Goal: Entertainment & Leisure: Browse casually

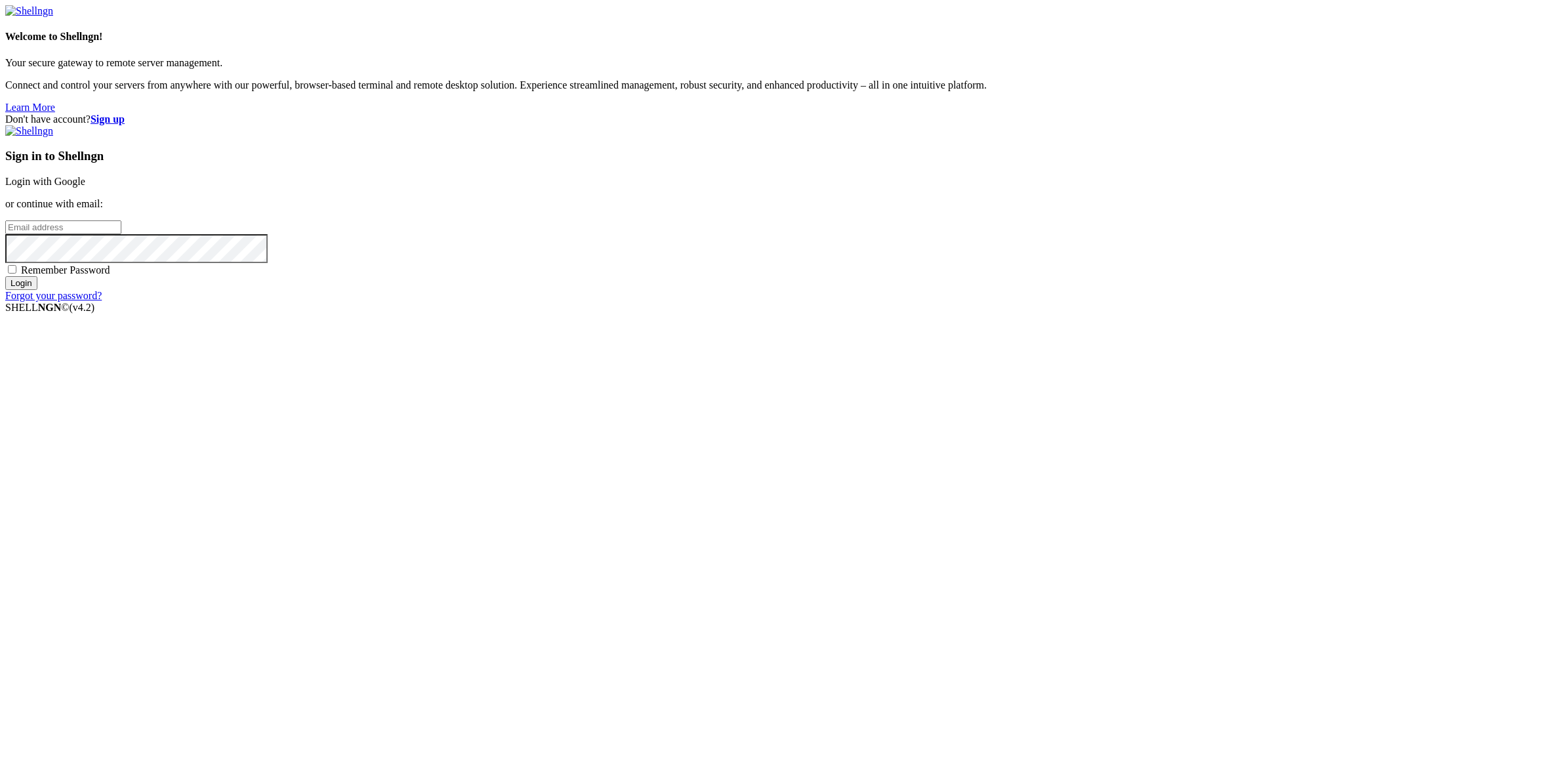
click at [122, 234] on input "email" at bounding box center [62, 227] width 116 height 13
click at [122, 234] on input "archibaldzimonyi" at bounding box center [62, 227] width 116 height 13
type input "[EMAIL_ADDRESS][DOMAIN_NAME]"
click at [5, 276] on input "Login" at bounding box center [21, 283] width 33 height 13
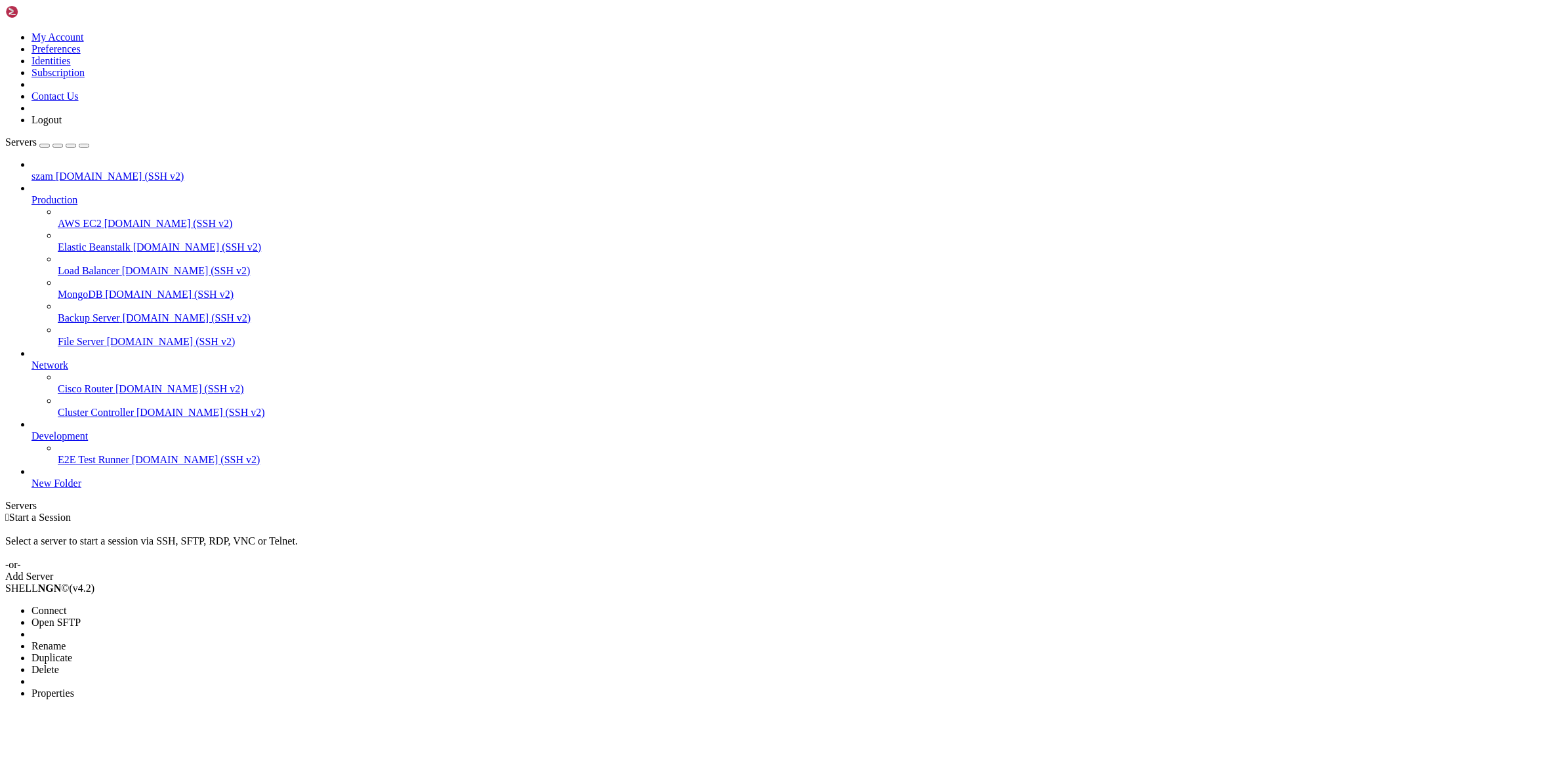
click at [66, 605] on span "Connect" at bounding box center [49, 611] width 35 height 12
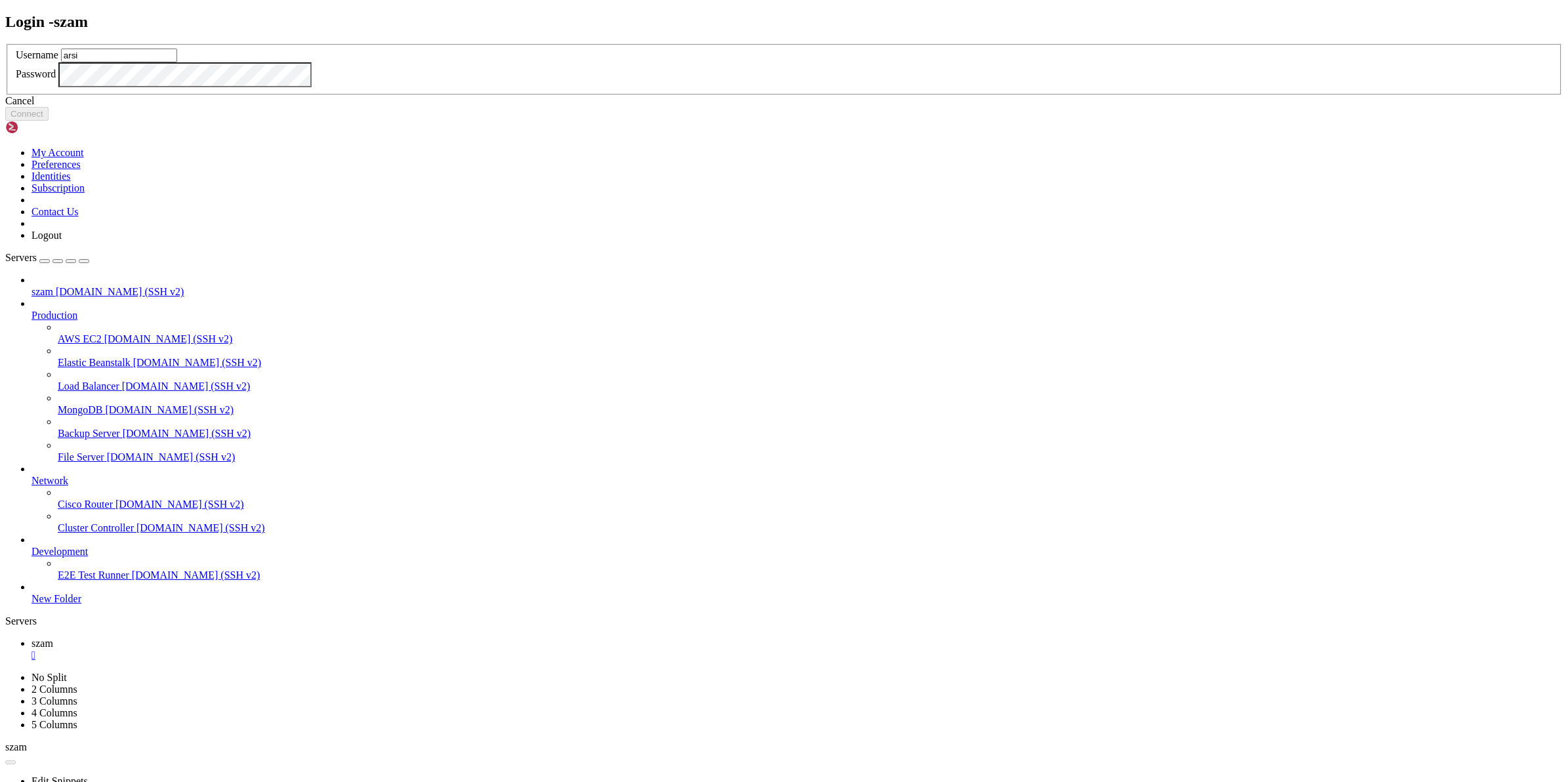
type input "arsi"
click button "Connect" at bounding box center [26, 114] width 43 height 13
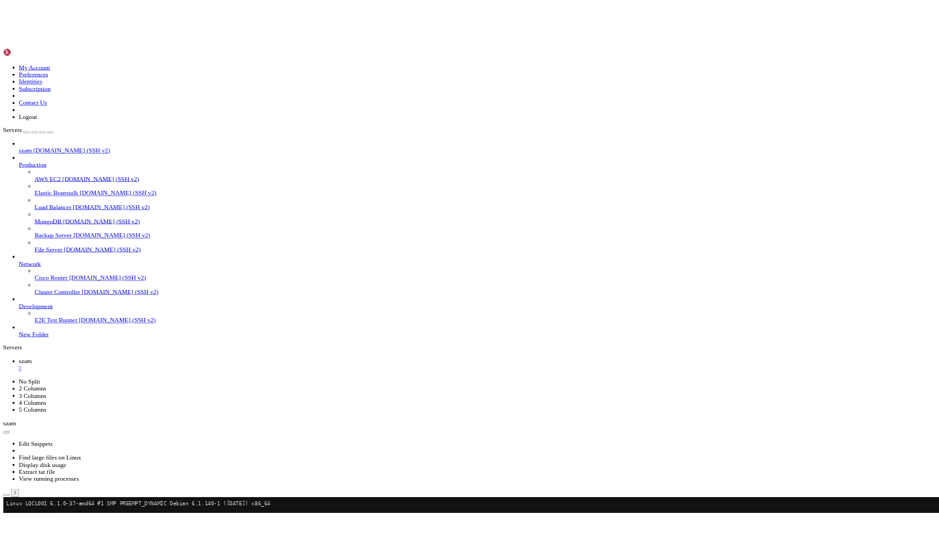
scroll to position [326, 0]
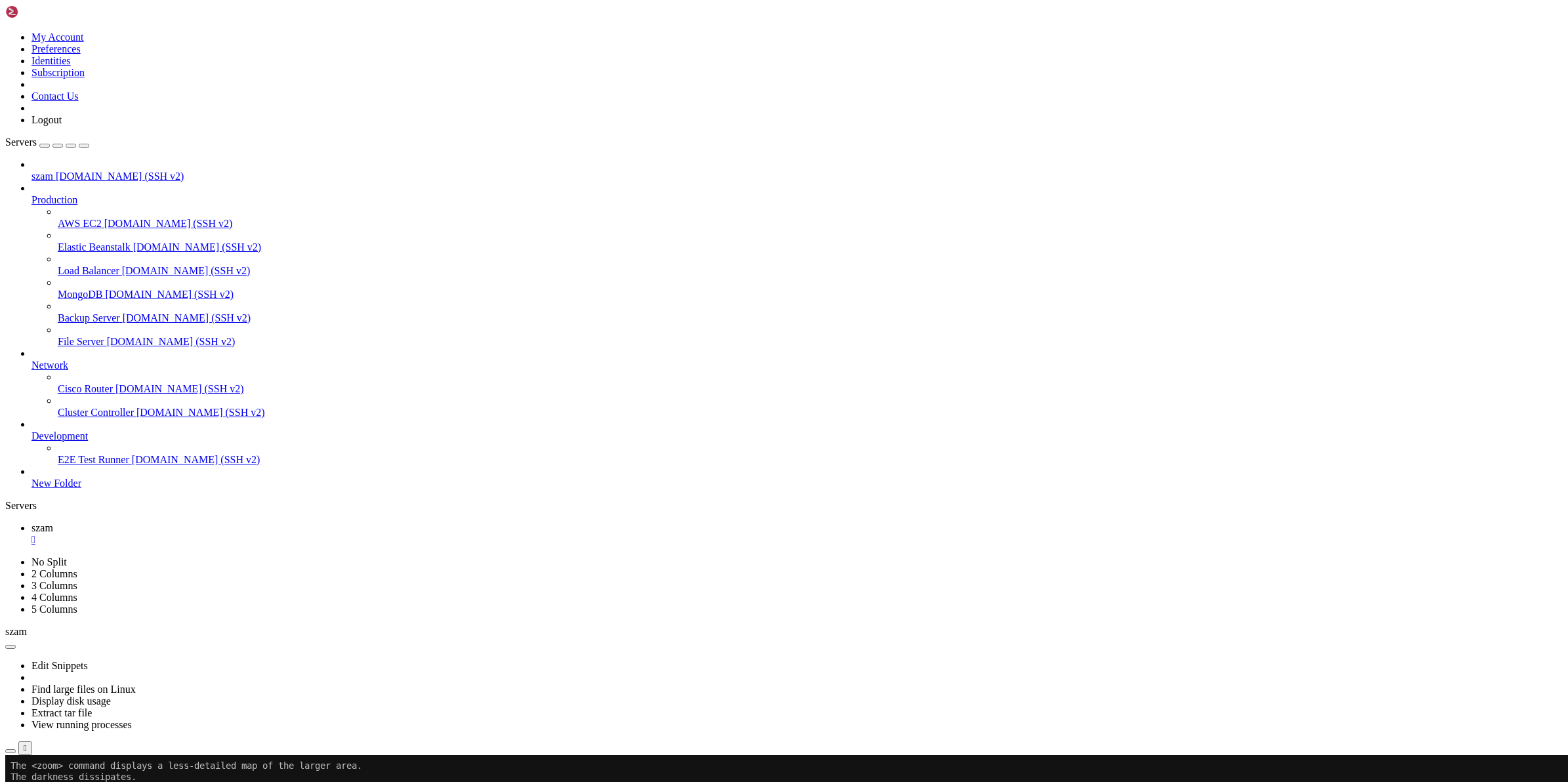
drag, startPoint x: 64, startPoint y: 1208, endPoint x: 74, endPoint y: 1207, distance: 10.0
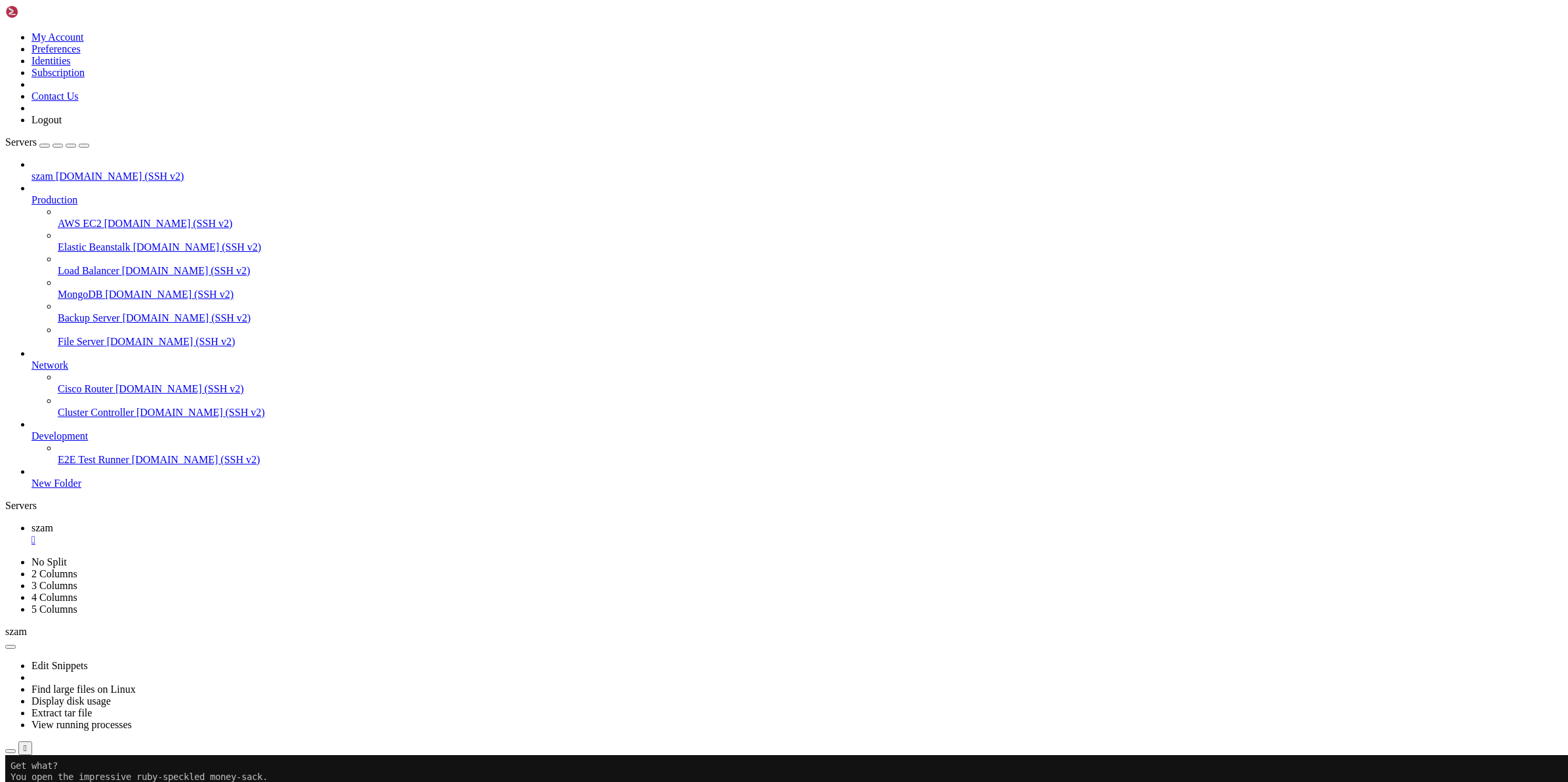
scroll to position [313, 0]
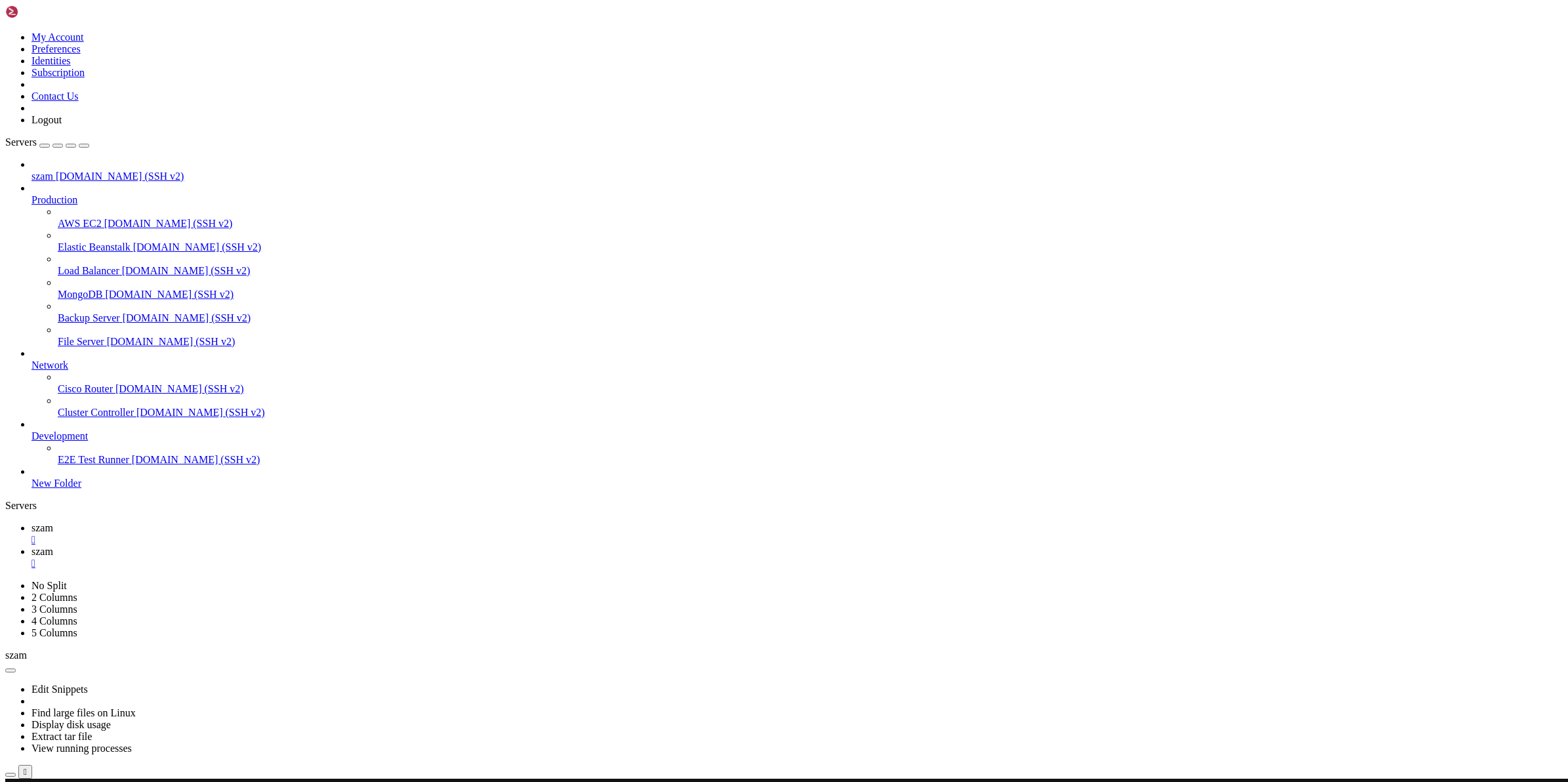
scroll to position [0, 0]
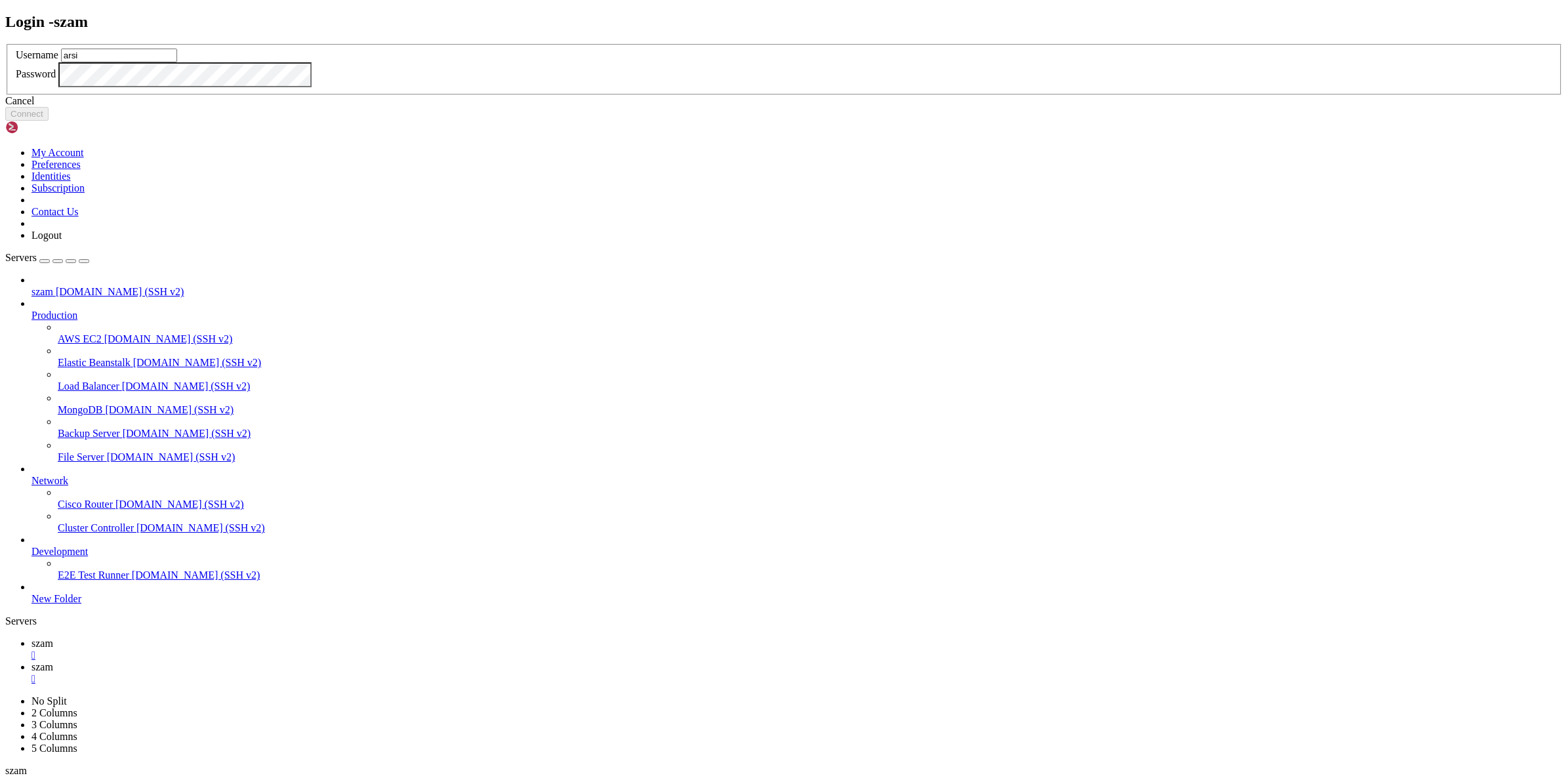
type input "arsi"
click button "Connect" at bounding box center [26, 114] width 43 height 13
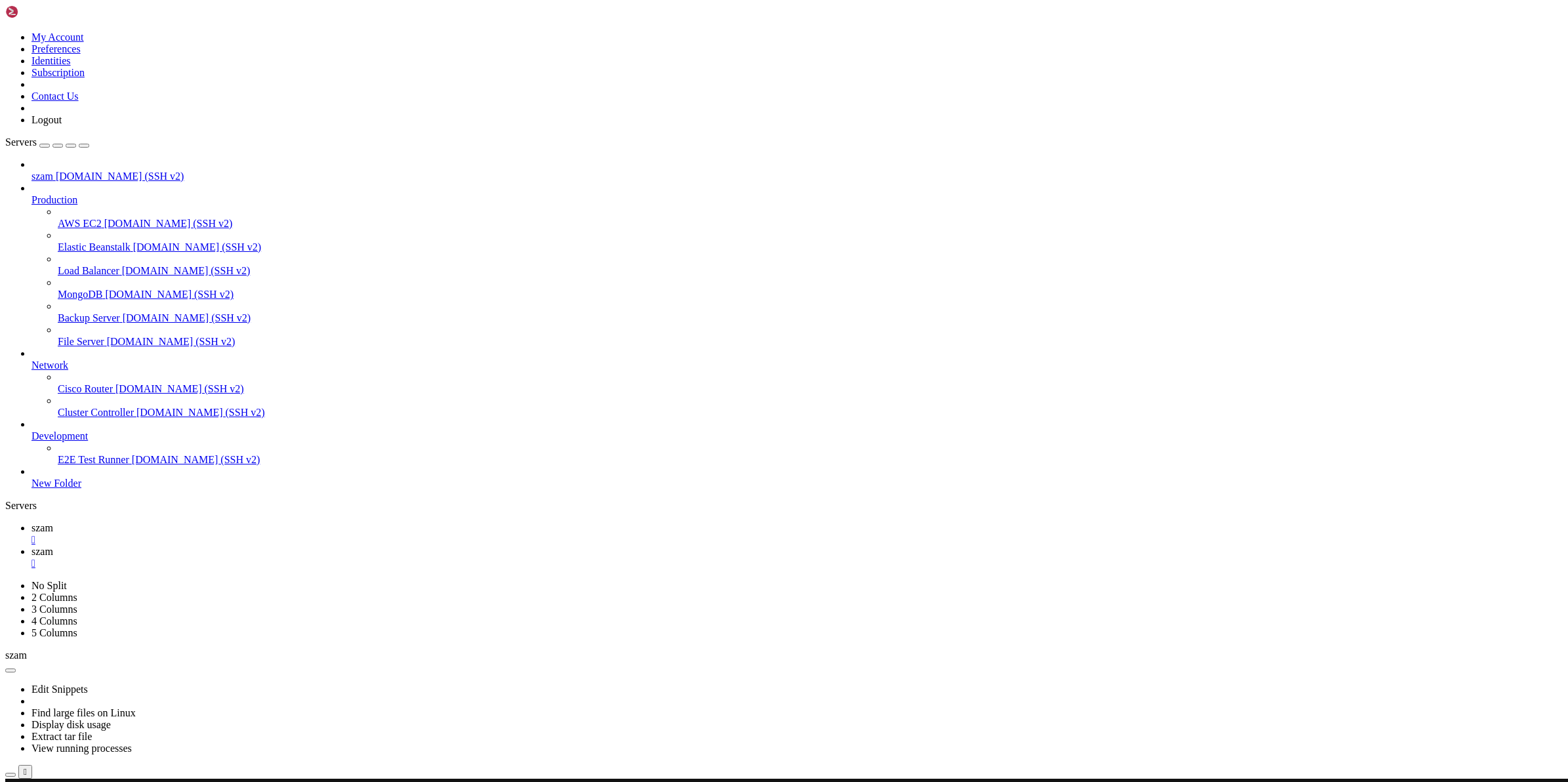
click at [187, 523] on link "szam " at bounding box center [797, 534] width 1532 height 24
click at [53, 546] on span "szam" at bounding box center [42, 552] width 22 height 12
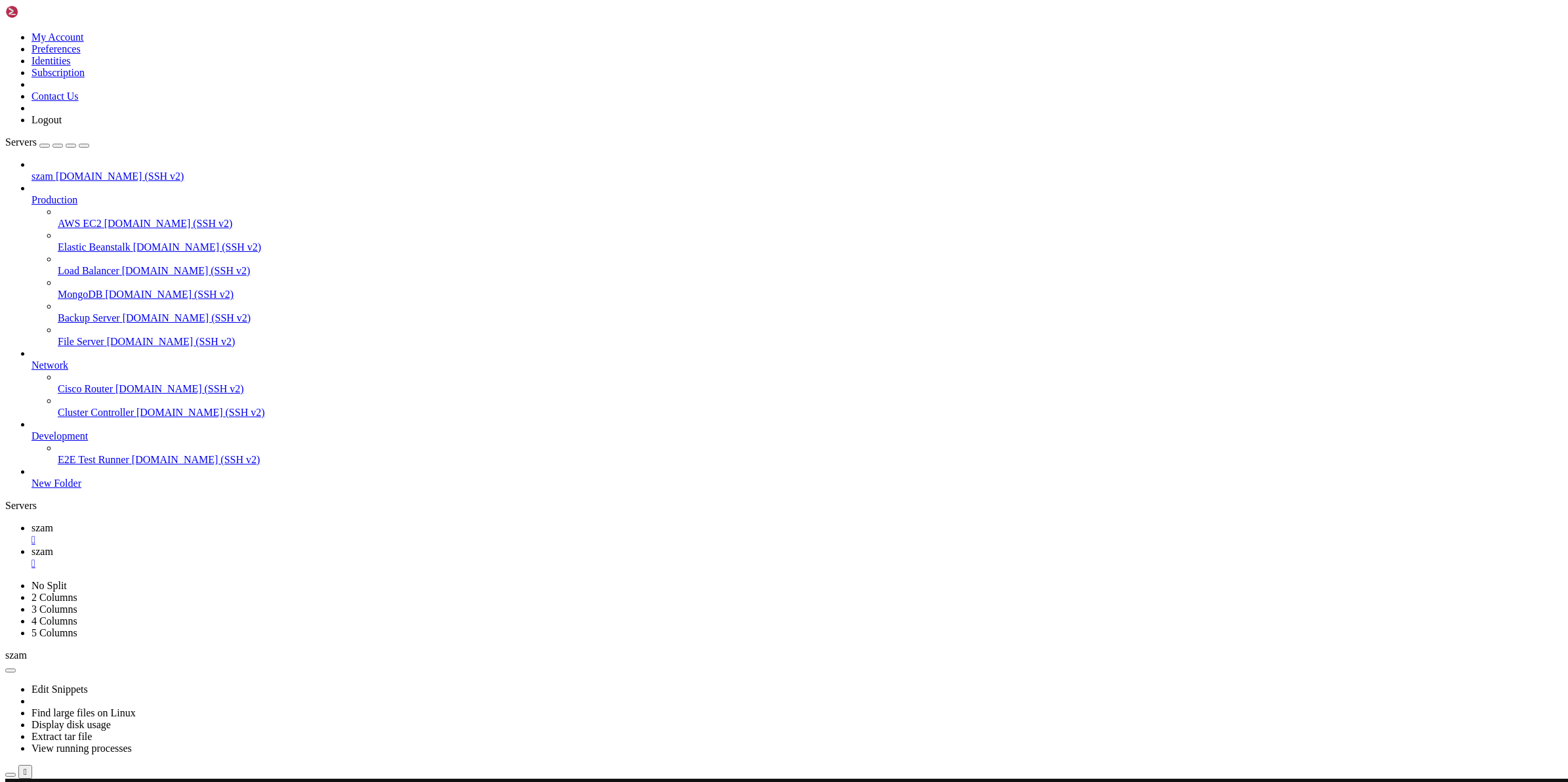
drag, startPoint x: 54, startPoint y: 1268, endPoint x: 240, endPoint y: 1262, distance: 186.1
click at [53, 523] on span "szam" at bounding box center [42, 529] width 22 height 12
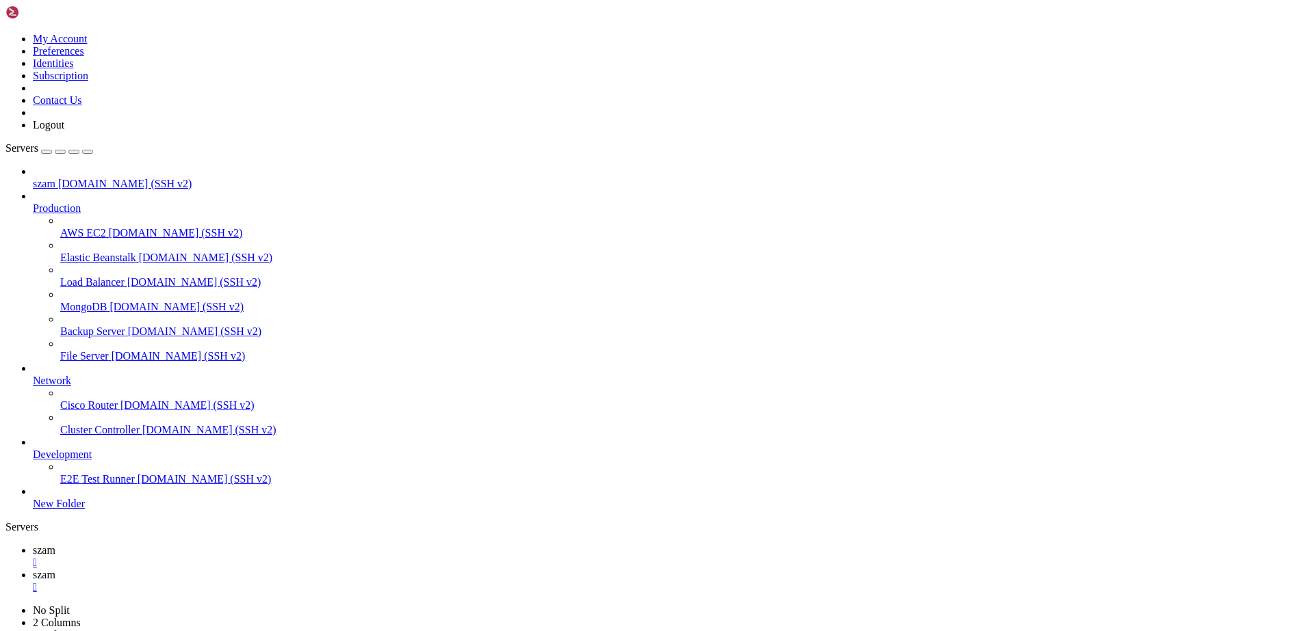
scroll to position [686, 0]
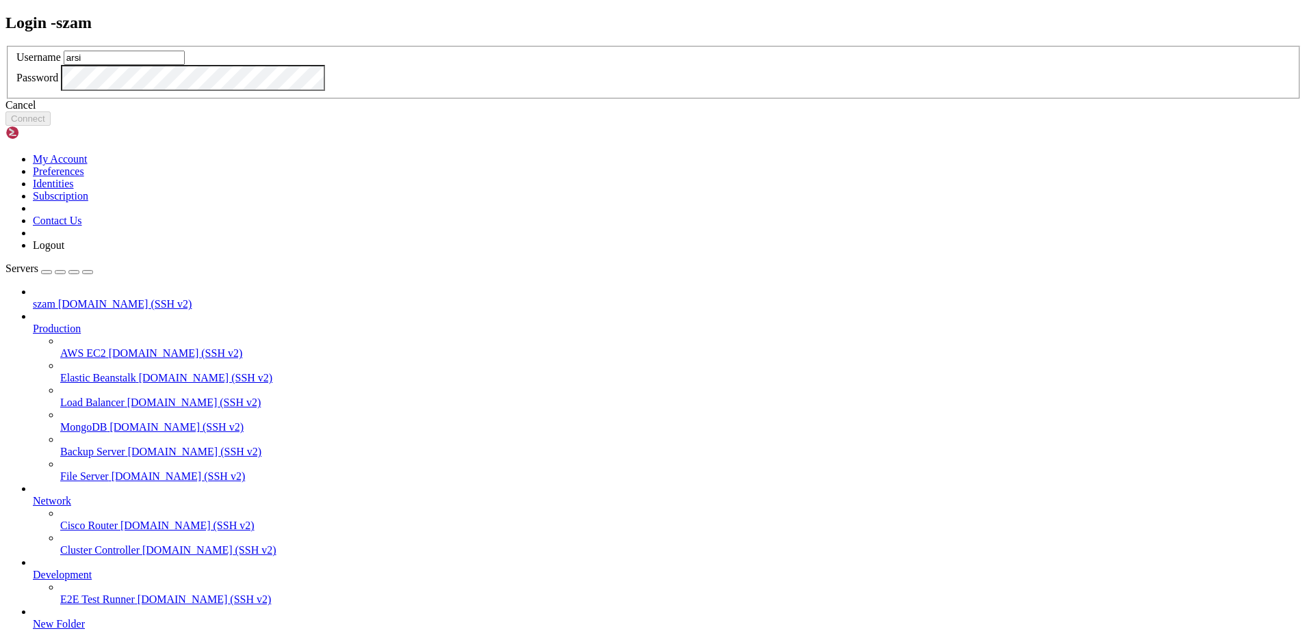
type input "arsi"
click button "Connect" at bounding box center [27, 119] width 45 height 14
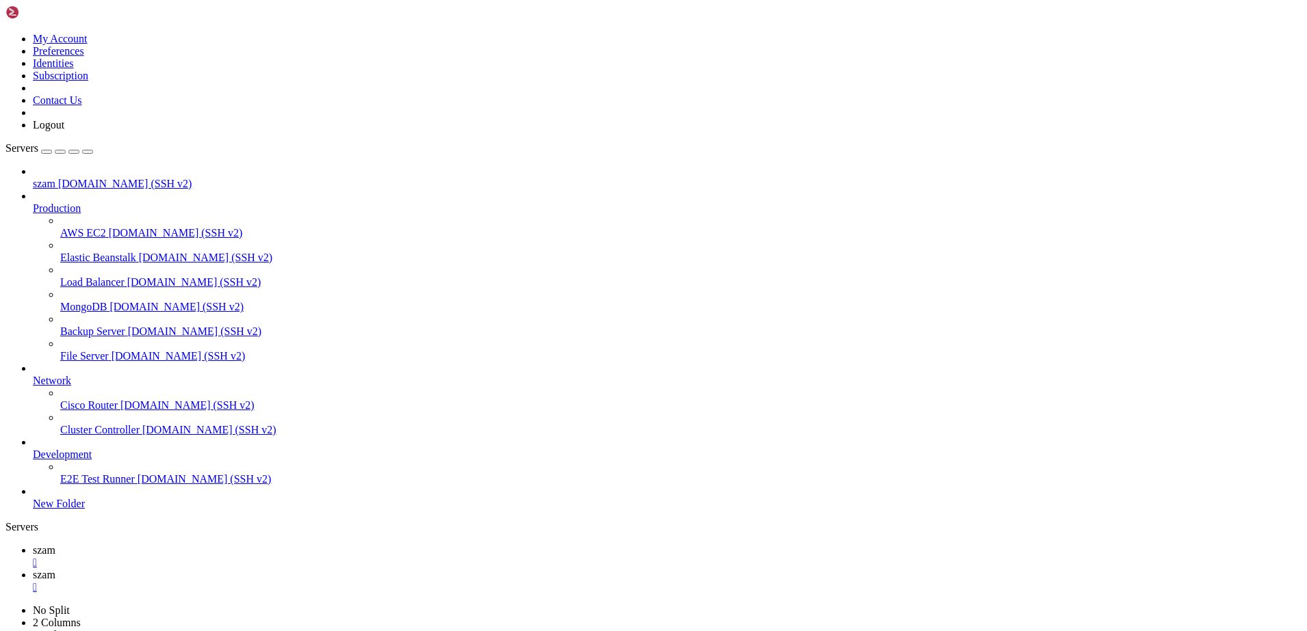
scroll to position [13, 3]
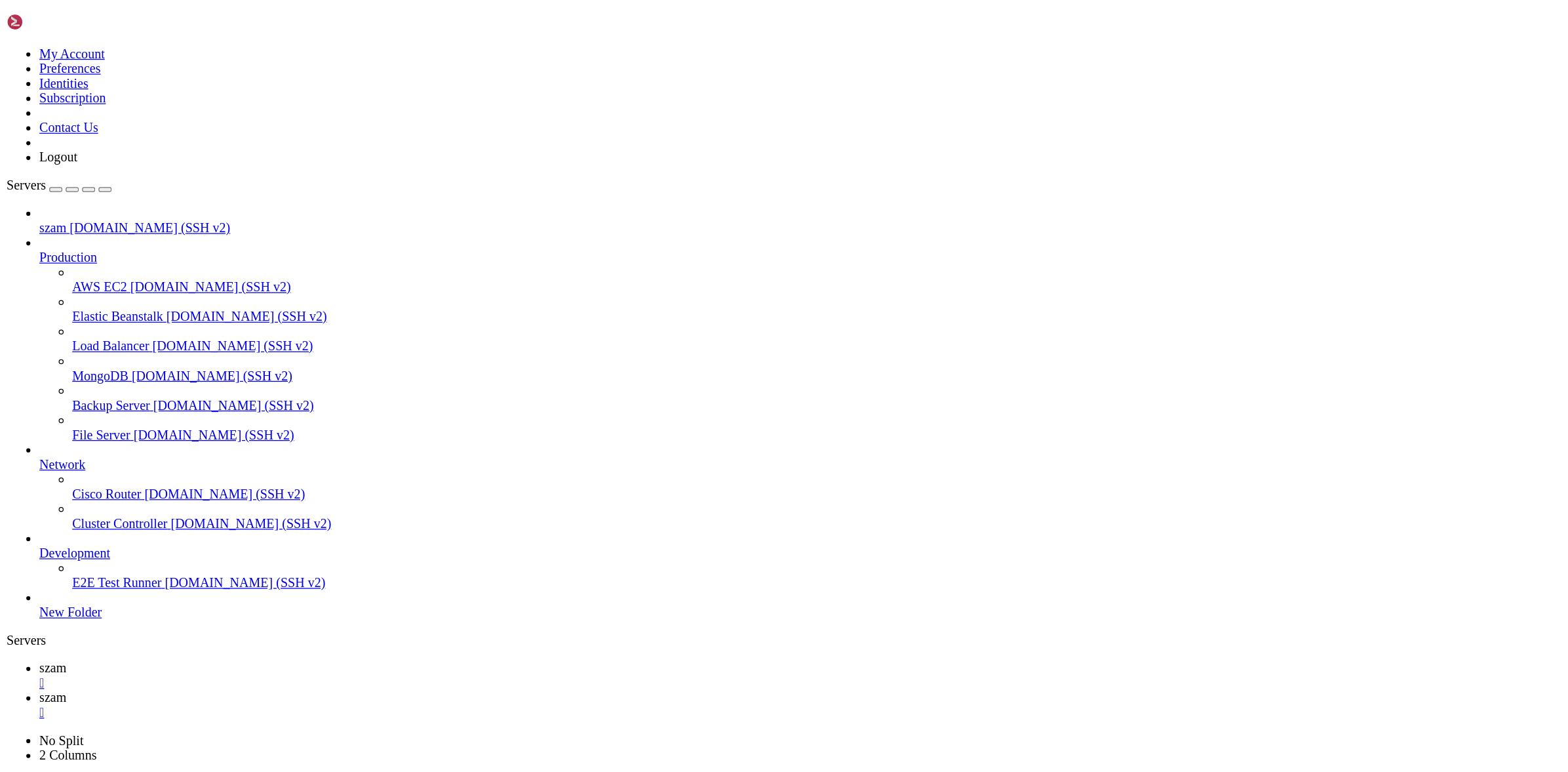
scroll to position [1149, 0]
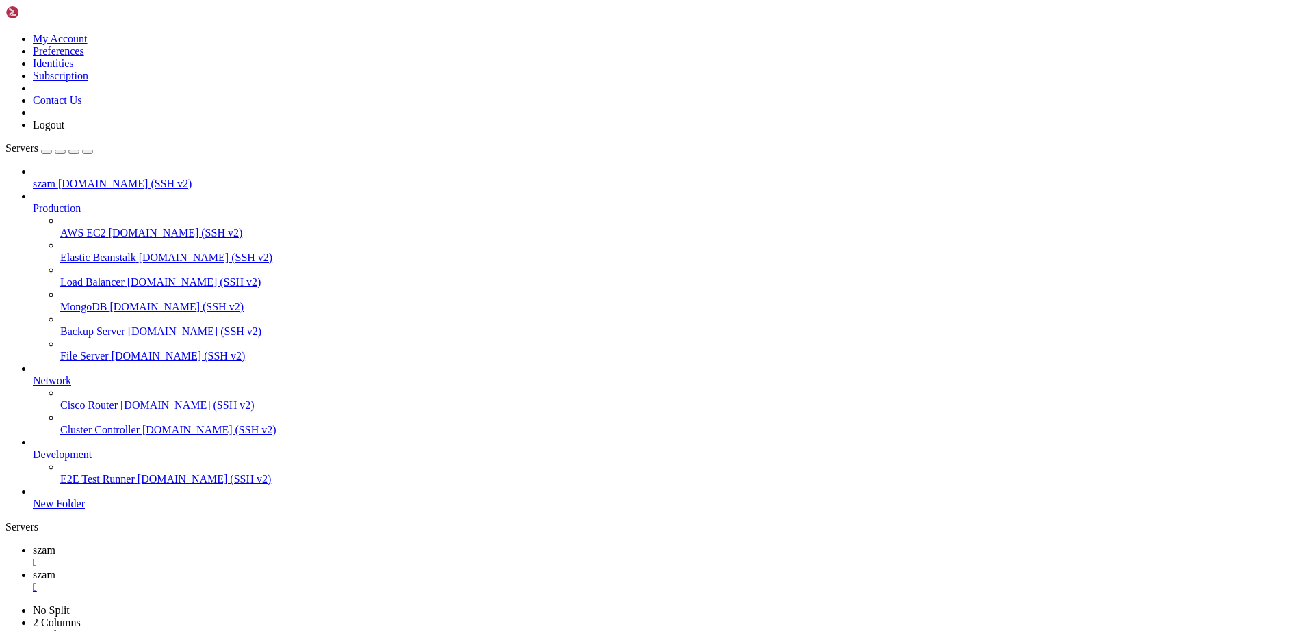
click at [55, 569] on span "szam" at bounding box center [44, 575] width 23 height 12
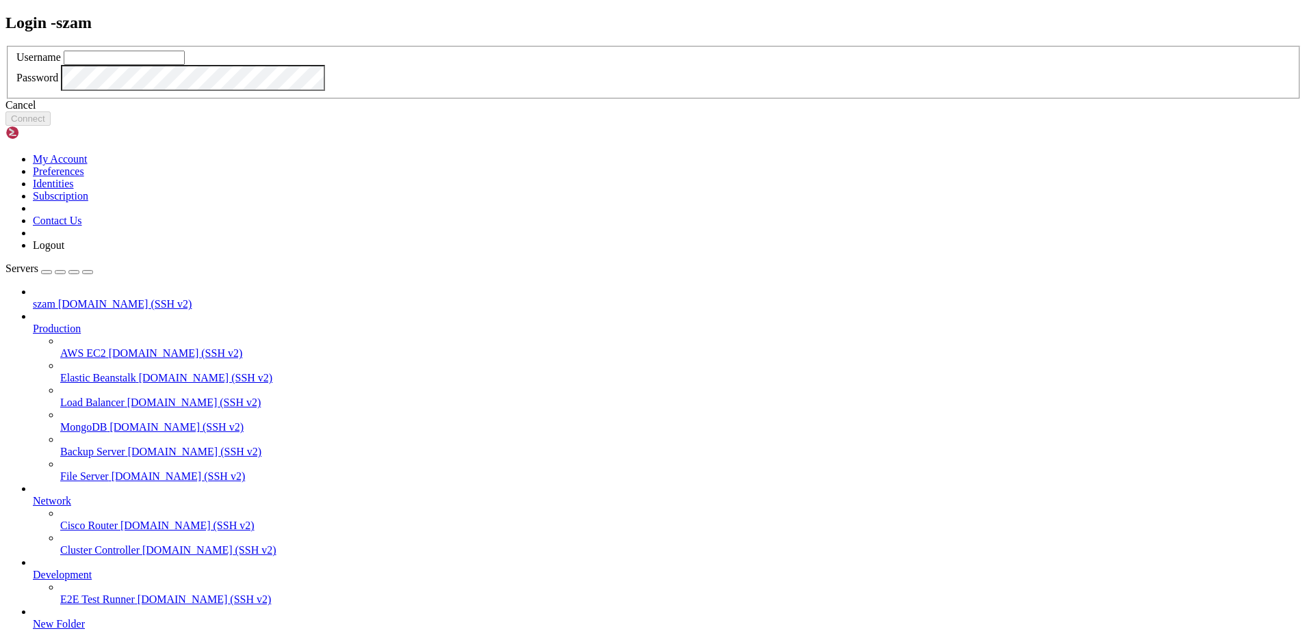
click at [5, 46] on icon at bounding box center [5, 46] width 0 height 0
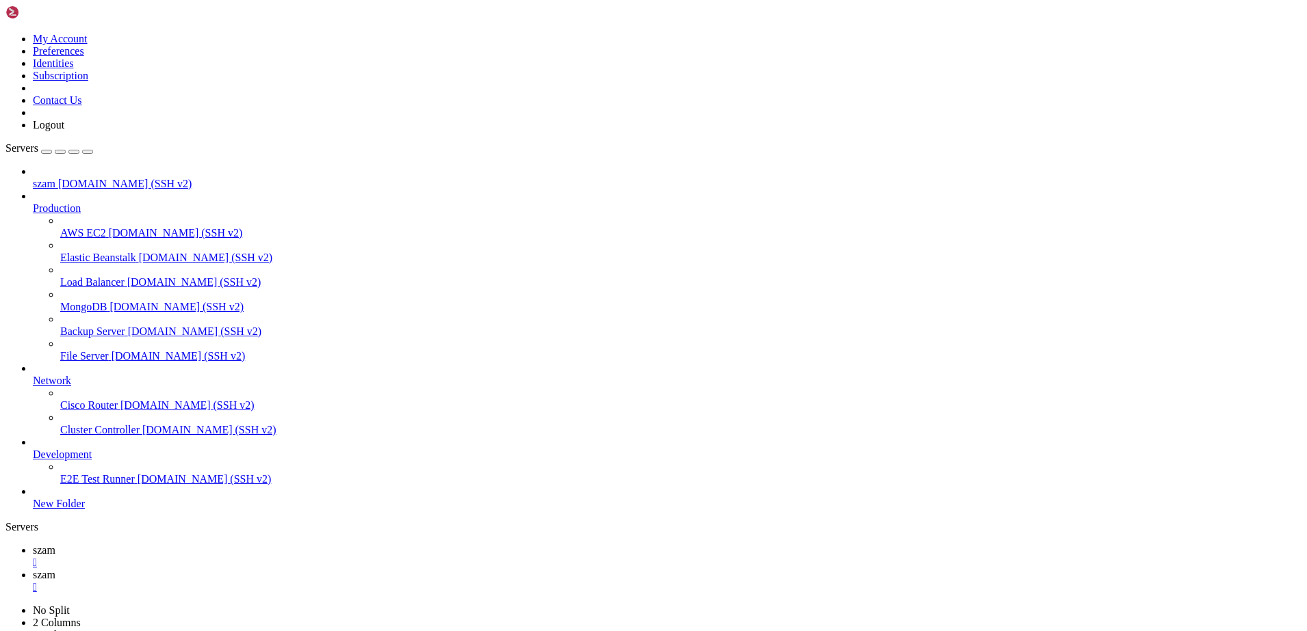
click at [300, 581] on div "" at bounding box center [667, 587] width 1268 height 12
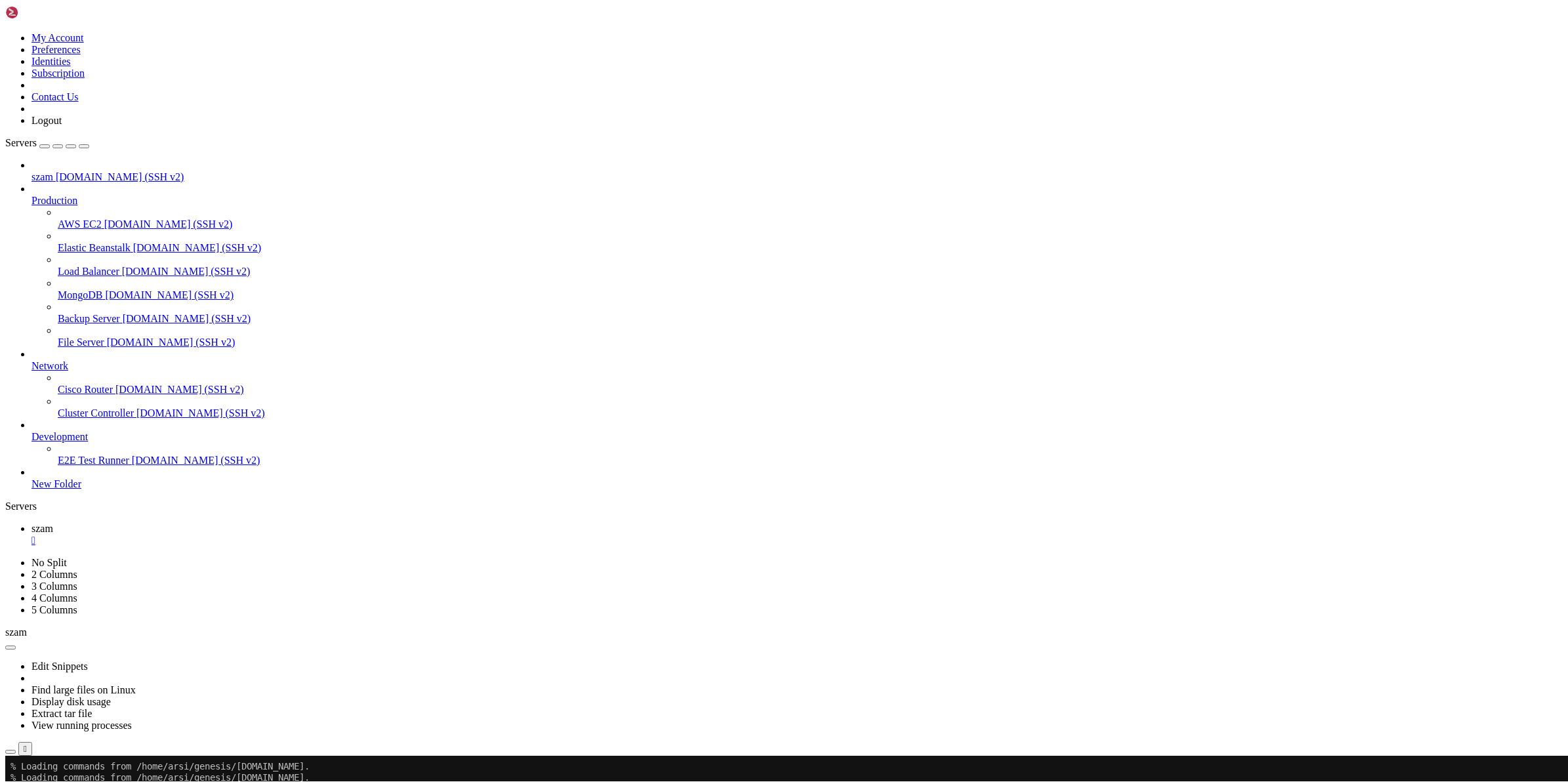
scroll to position [970, 0]
